Goal: Task Accomplishment & Management: Manage account settings

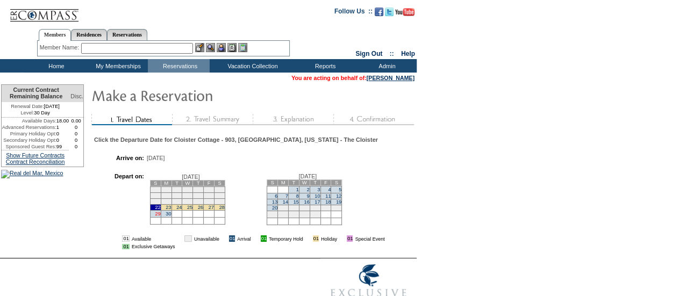
click at [160, 217] on link "29" at bounding box center [157, 213] width 5 height 5
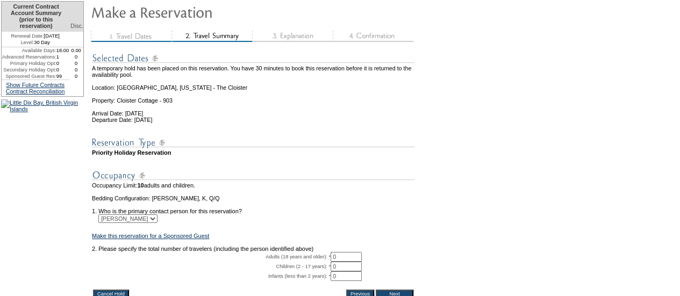
scroll to position [190, 0]
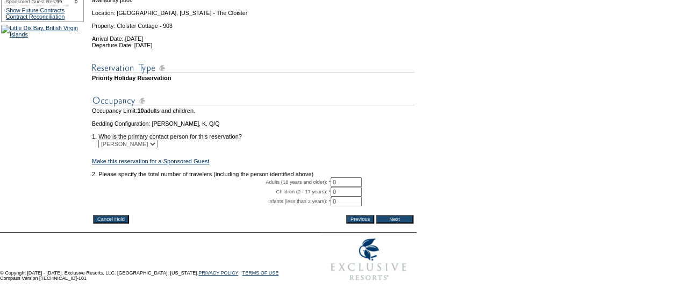
click at [354, 177] on input "0" at bounding box center [346, 182] width 31 height 10
type input "2"
click at [398, 215] on input "Next" at bounding box center [395, 219] width 38 height 9
